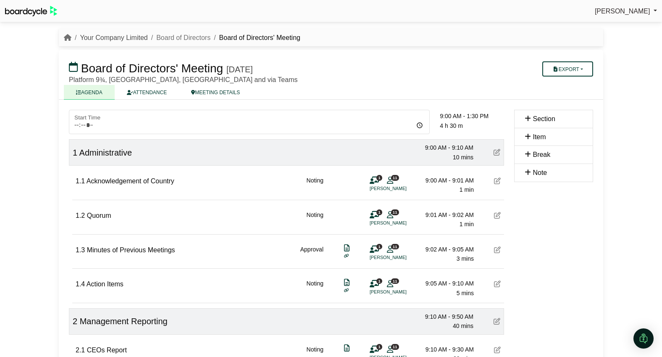
click at [108, 40] on link "Your Company Limited" at bounding box center [114, 37] width 68 height 7
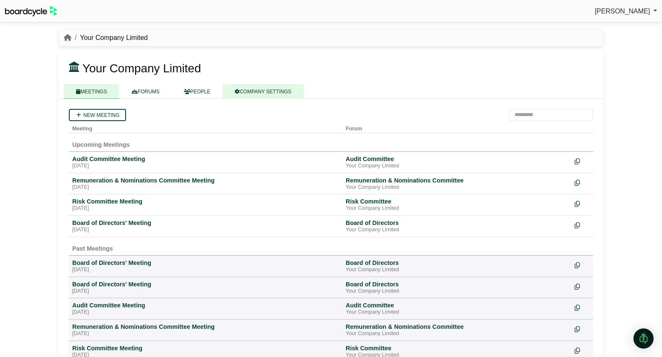
click at [281, 95] on link "COMPANY SETTINGS" at bounding box center [263, 91] width 81 height 15
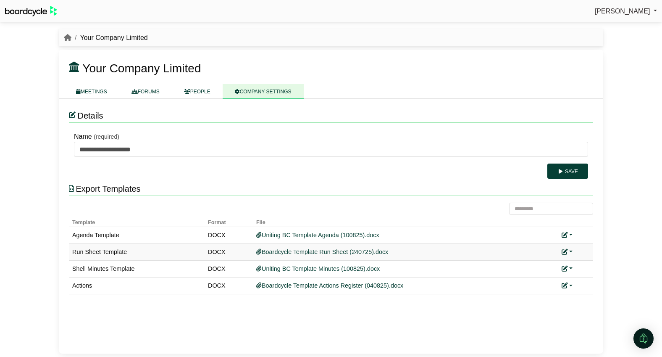
click at [572, 251] on link at bounding box center [567, 251] width 11 height 7
click at [576, 263] on link "Replace custom template" at bounding box center [605, 264] width 86 height 16
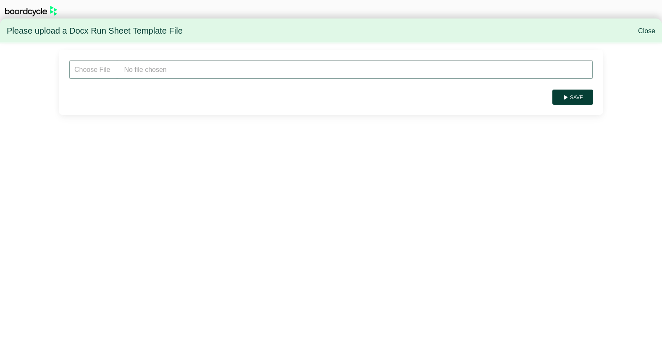
click at [241, 73] on input "file" at bounding box center [331, 69] width 524 height 19
click at [199, 74] on input "file" at bounding box center [331, 69] width 524 height 19
type input "**********"
click at [579, 97] on button "Save" at bounding box center [573, 97] width 41 height 15
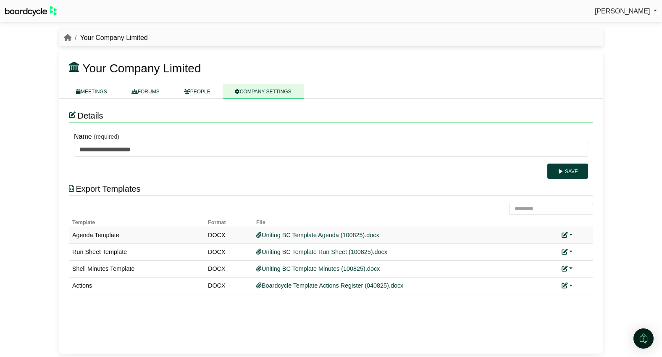
click at [569, 236] on link at bounding box center [567, 235] width 11 height 7
click at [595, 248] on link "Replace custom template" at bounding box center [605, 248] width 86 height 16
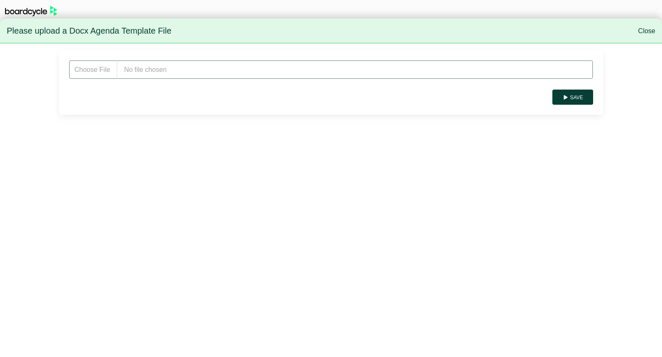
click at [204, 71] on input "file" at bounding box center [331, 69] width 524 height 19
type input "**********"
click at [577, 97] on button "Save" at bounding box center [573, 97] width 41 height 15
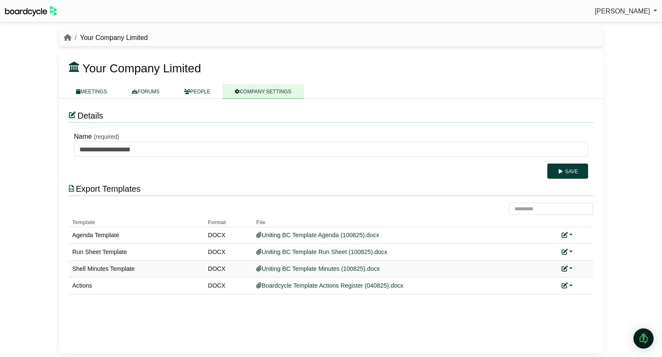
click at [569, 268] on link at bounding box center [567, 268] width 11 height 7
click at [593, 280] on link "Replace custom template" at bounding box center [605, 281] width 86 height 16
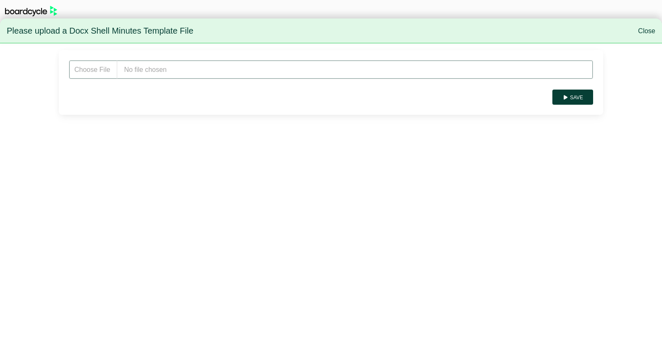
click at [224, 67] on input "file" at bounding box center [331, 69] width 524 height 19
type input "**********"
click at [580, 102] on button "Save" at bounding box center [573, 97] width 41 height 15
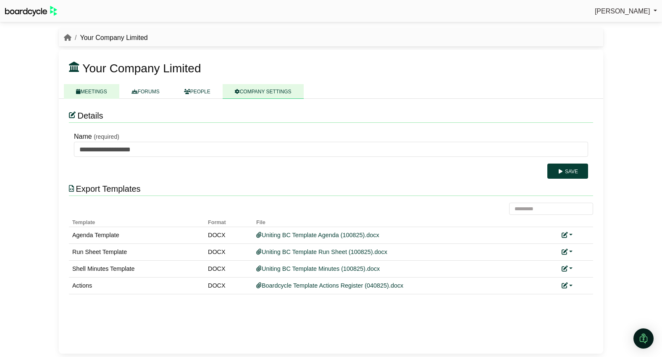
click at [92, 91] on link "MEETINGS" at bounding box center [91, 91] width 55 height 15
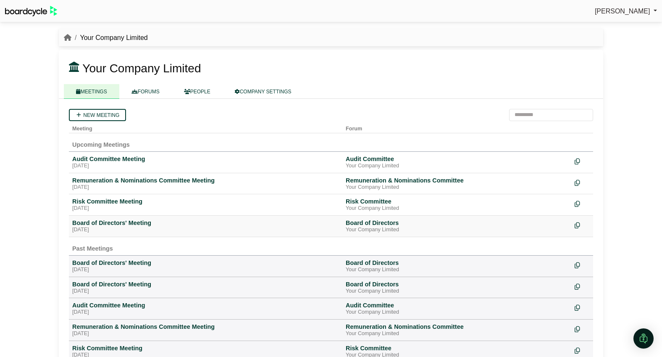
click at [99, 230] on div "[DATE]" at bounding box center [205, 229] width 267 height 7
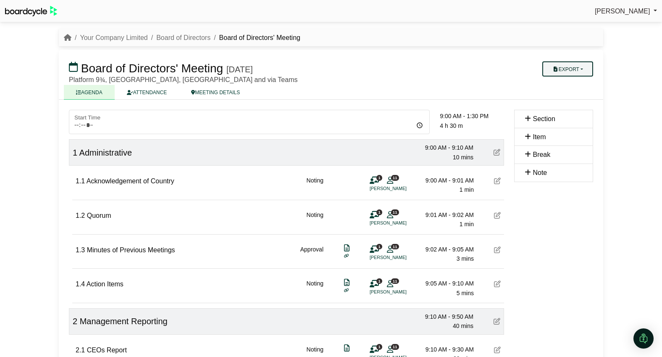
click at [575, 65] on button "Export" at bounding box center [567, 68] width 51 height 15
click at [574, 97] on link "Run Sheet" at bounding box center [576, 96] width 73 height 13
click at [583, 71] on button "Export" at bounding box center [567, 68] width 51 height 15
click at [578, 79] on link "Agenda" at bounding box center [576, 83] width 73 height 13
click at [590, 66] on button "Export" at bounding box center [567, 68] width 51 height 15
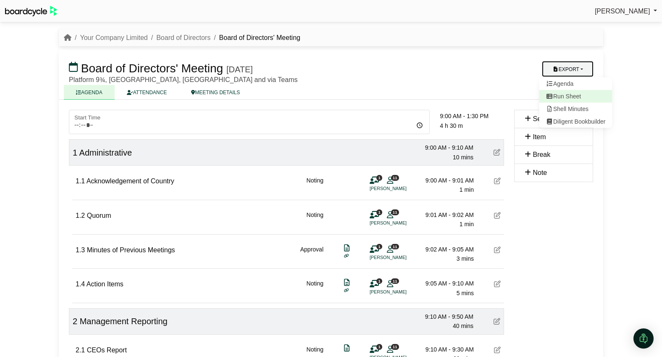
click at [571, 95] on link "Run Sheet" at bounding box center [576, 96] width 73 height 13
click at [580, 69] on button "Export" at bounding box center [567, 68] width 51 height 15
click at [580, 105] on link "Shell Minutes" at bounding box center [576, 109] width 73 height 13
